Goal: Transaction & Acquisition: Purchase product/service

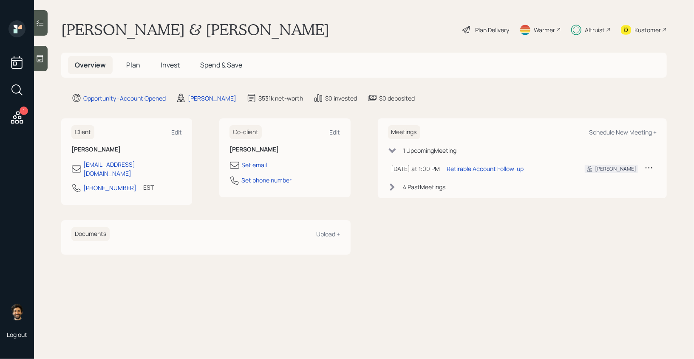
click at [164, 65] on span "Invest" at bounding box center [170, 64] width 19 height 9
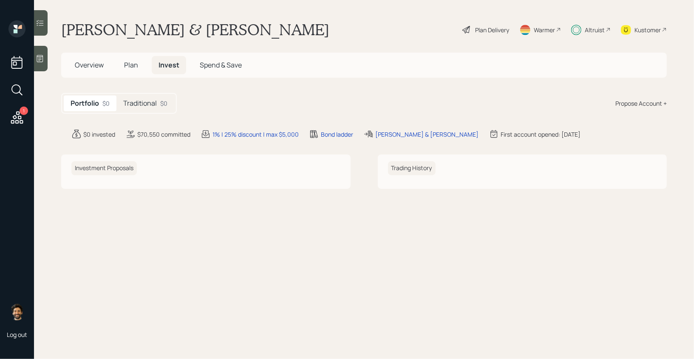
click at [154, 102] on h5 "Traditional" at bounding box center [140, 103] width 34 height 8
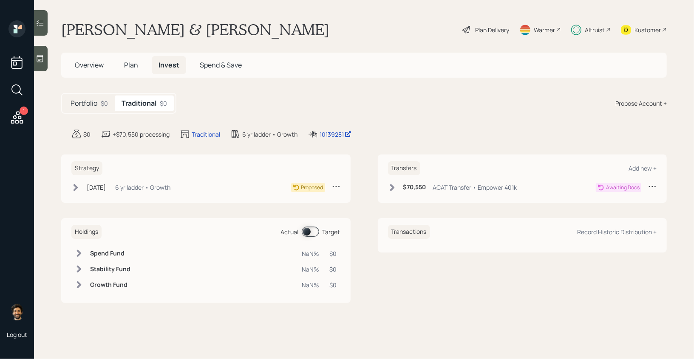
click at [161, 186] on div "6 yr ladder • Growth" at bounding box center [142, 187] width 55 height 9
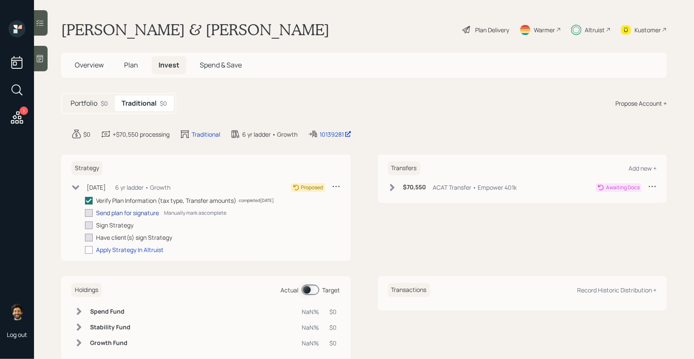
click at [133, 214] on div "Send plan for signature" at bounding box center [127, 213] width 63 height 9
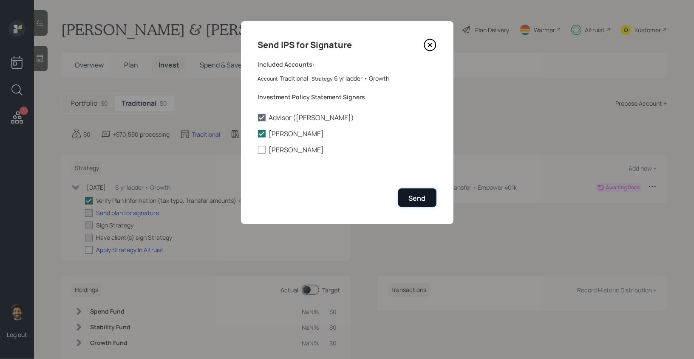
click at [422, 198] on div "Send" at bounding box center [417, 198] width 17 height 9
checkbox input "true"
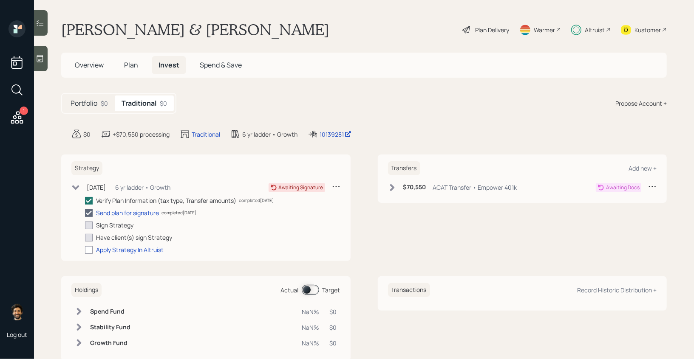
click at [493, 32] on div "Plan Delivery" at bounding box center [492, 29] width 34 height 9
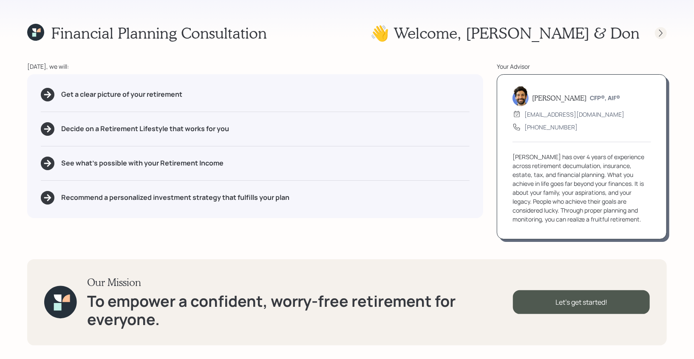
click at [659, 29] on icon at bounding box center [660, 33] width 8 height 8
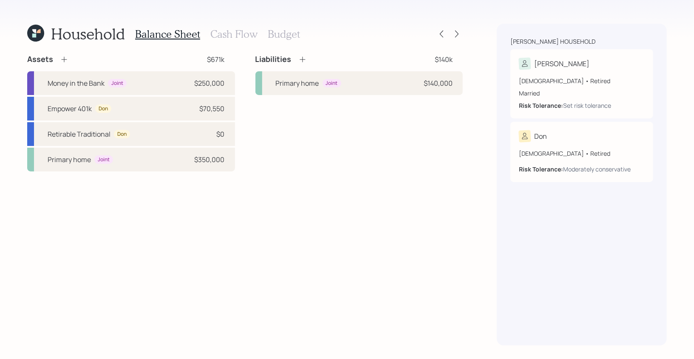
click at [449, 32] on div at bounding box center [448, 34] width 27 height 12
click at [461, 32] on div at bounding box center [457, 34] width 12 height 12
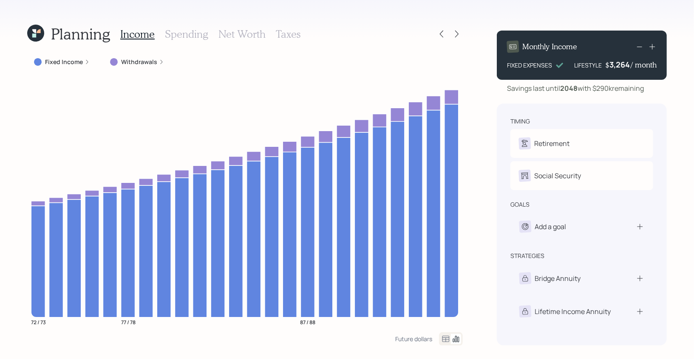
click at [32, 38] on icon at bounding box center [35, 33] width 17 height 17
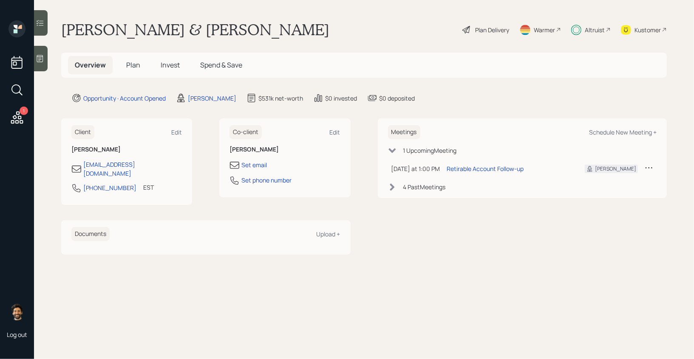
click at [137, 55] on div "Overview Plan Invest Spend & Save" at bounding box center [363, 65] width 605 height 25
click at [137, 66] on span "Plan" at bounding box center [133, 64] width 14 height 9
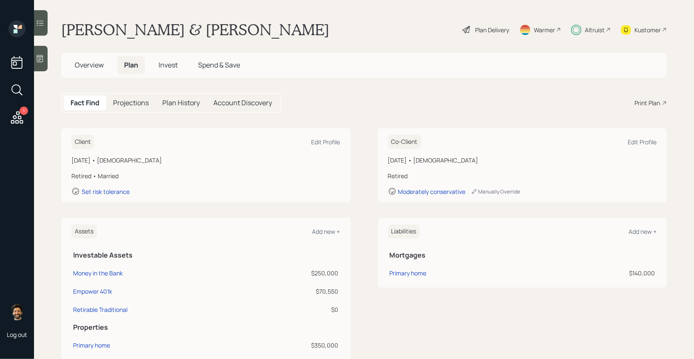
click at [174, 65] on span "Invest" at bounding box center [167, 64] width 19 height 9
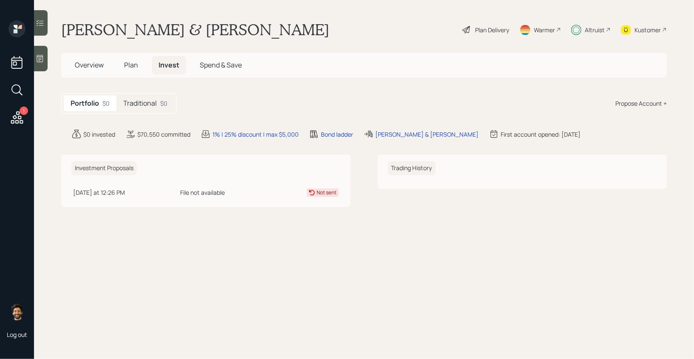
click at [160, 104] on div "$0" at bounding box center [163, 103] width 7 height 9
